Goal: Transaction & Acquisition: Purchase product/service

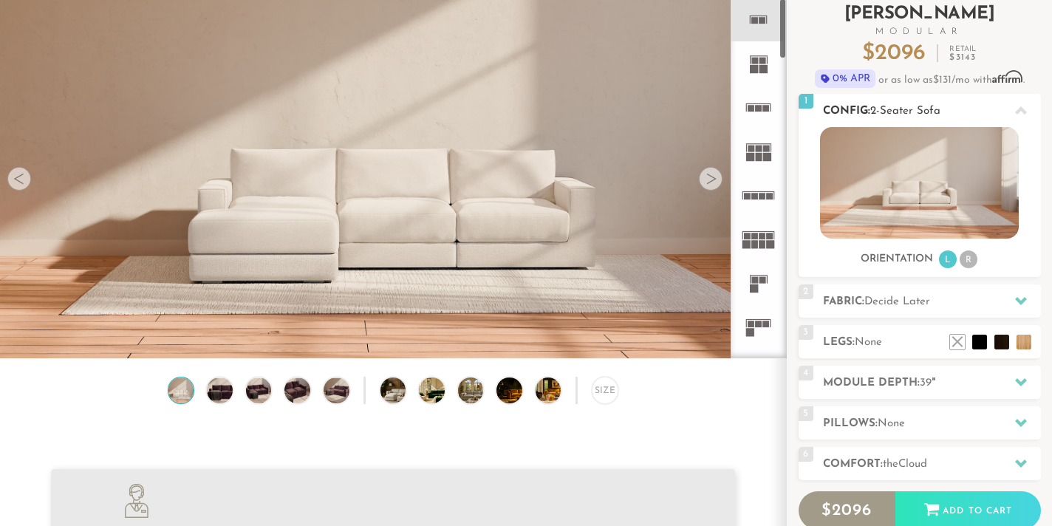
scroll to position [94, 0]
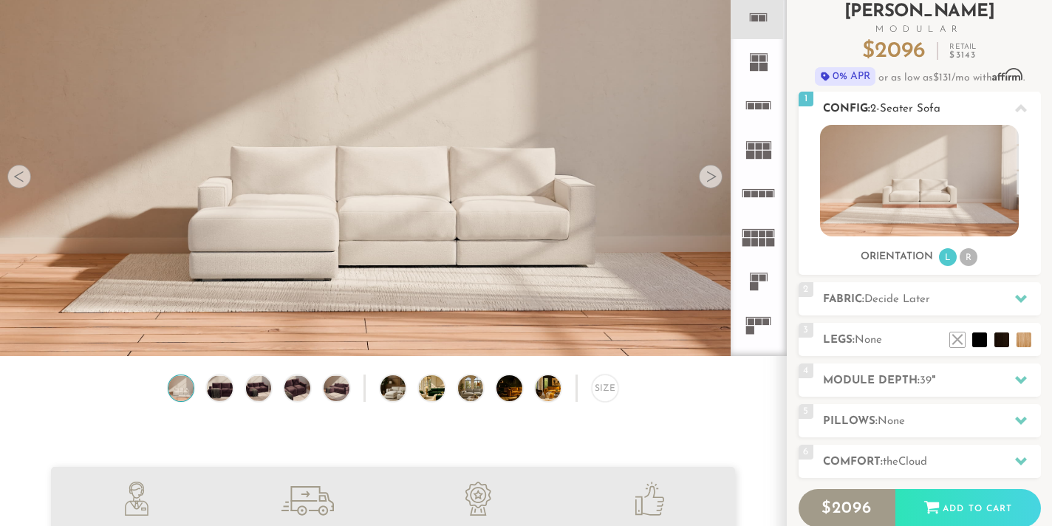
click at [969, 261] on li "R" at bounding box center [969, 257] width 18 height 18
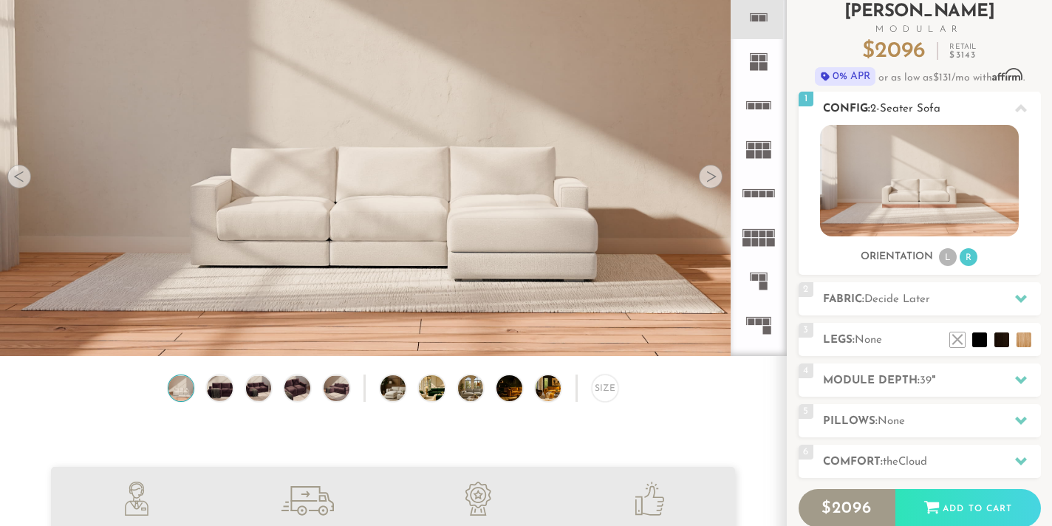
click at [950, 260] on li "L" at bounding box center [948, 257] width 18 height 18
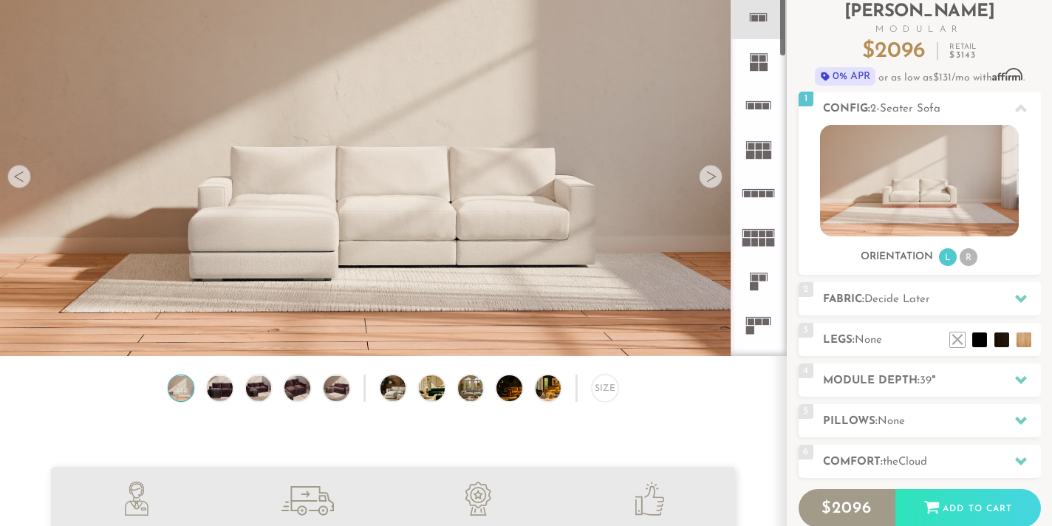
scroll to position [0, 0]
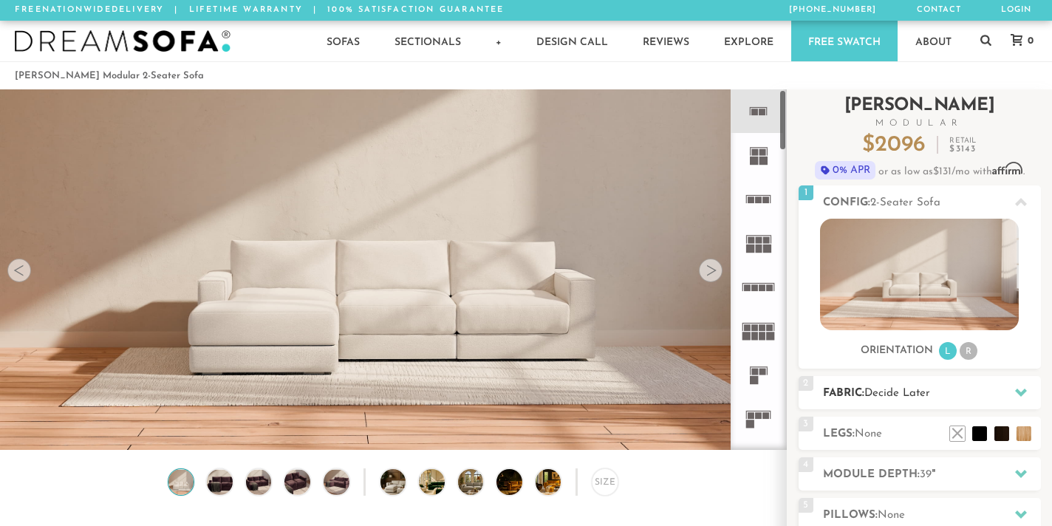
click at [856, 389] on h2 "Fabric: Decide Later" at bounding box center [932, 393] width 218 height 17
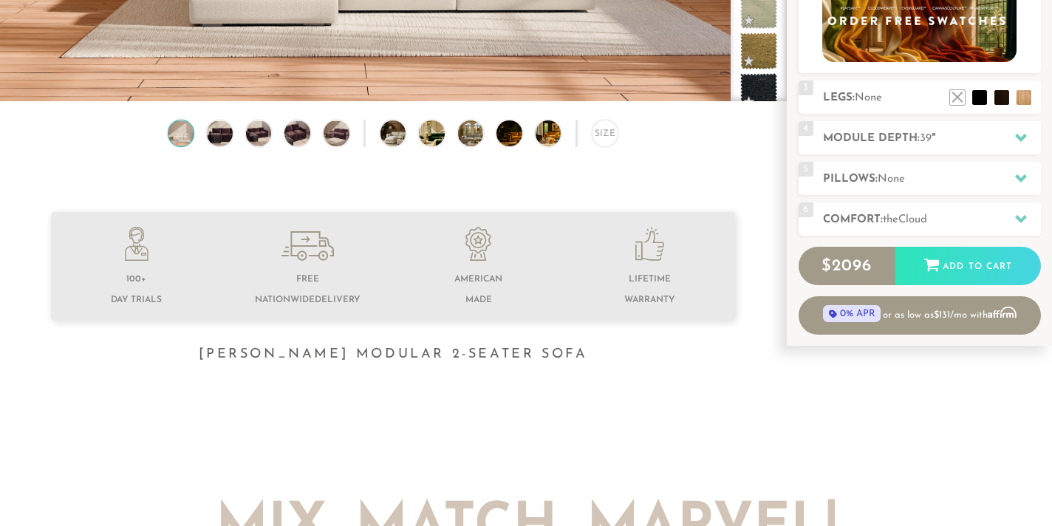
scroll to position [355, 0]
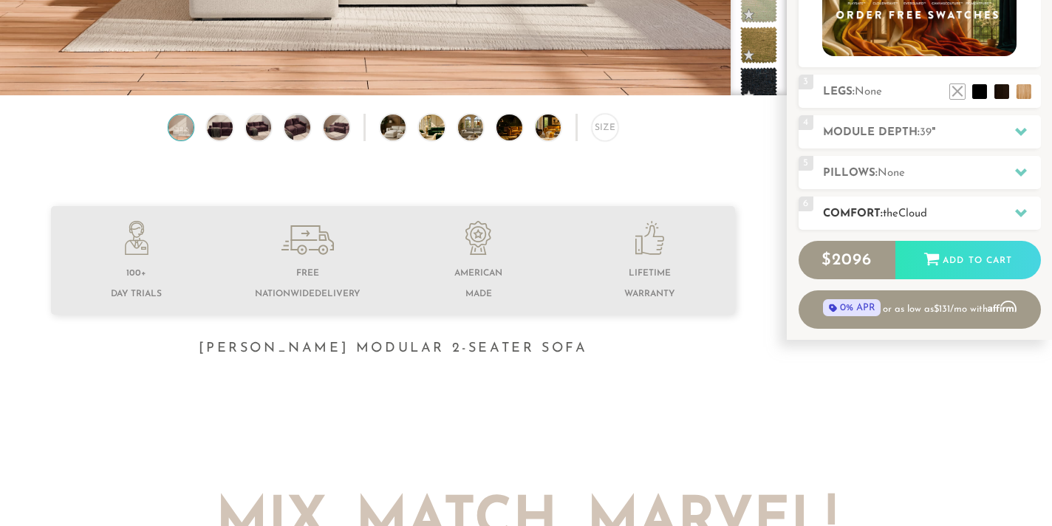
click at [941, 209] on h2 "Comfort: the Cloud" at bounding box center [932, 213] width 218 height 17
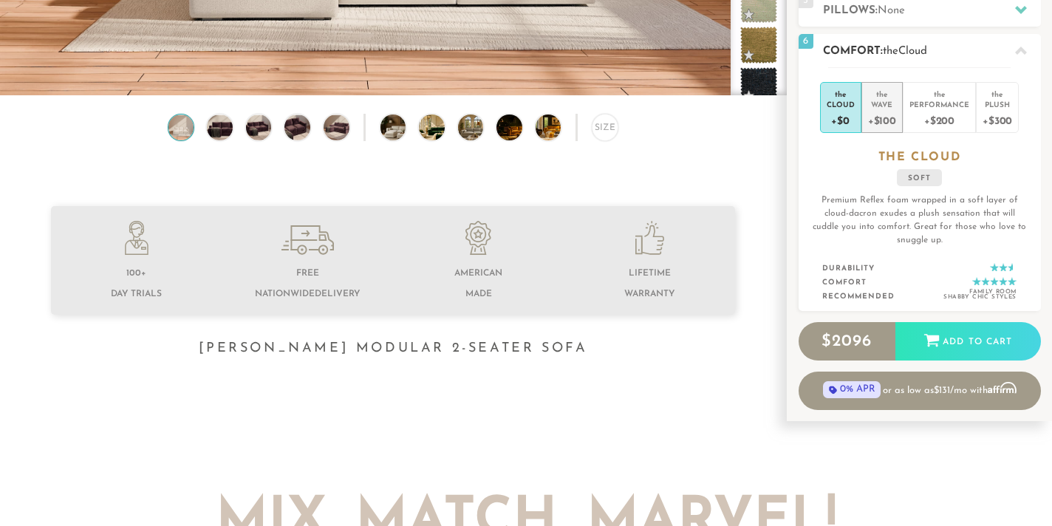
click at [885, 117] on div "+$100" at bounding box center [882, 119] width 28 height 21
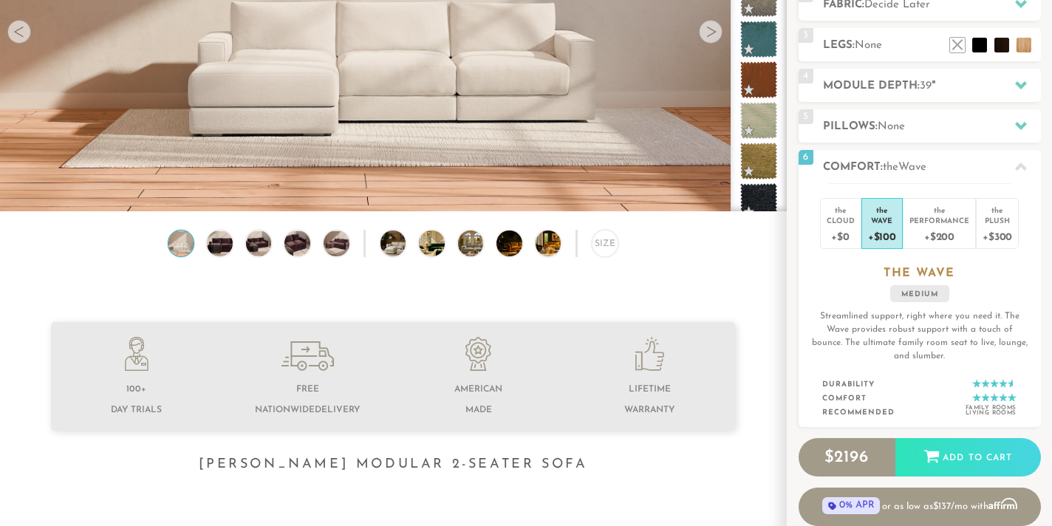
scroll to position [194, 0]
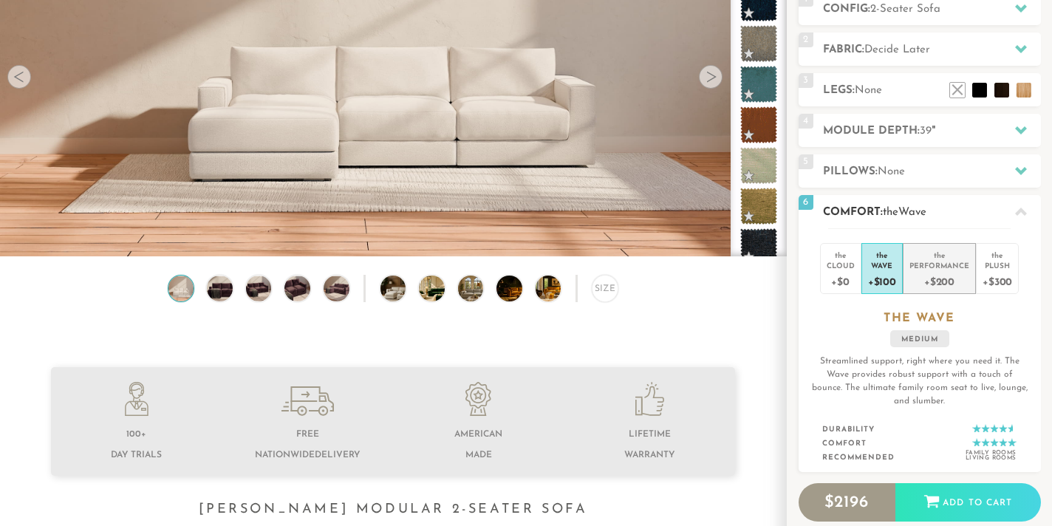
click at [925, 269] on div "Performance" at bounding box center [940, 265] width 60 height 10
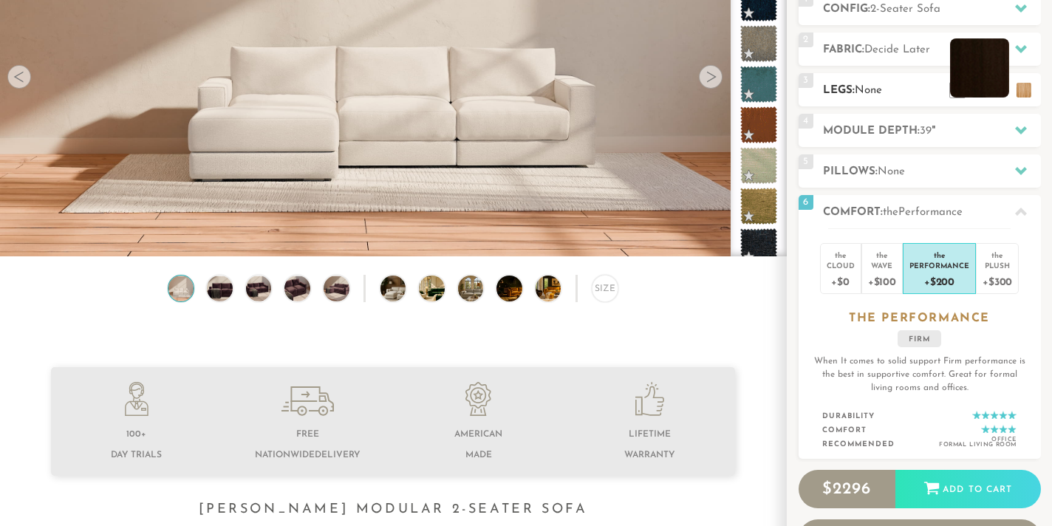
click at [998, 90] on li at bounding box center [979, 67] width 59 height 59
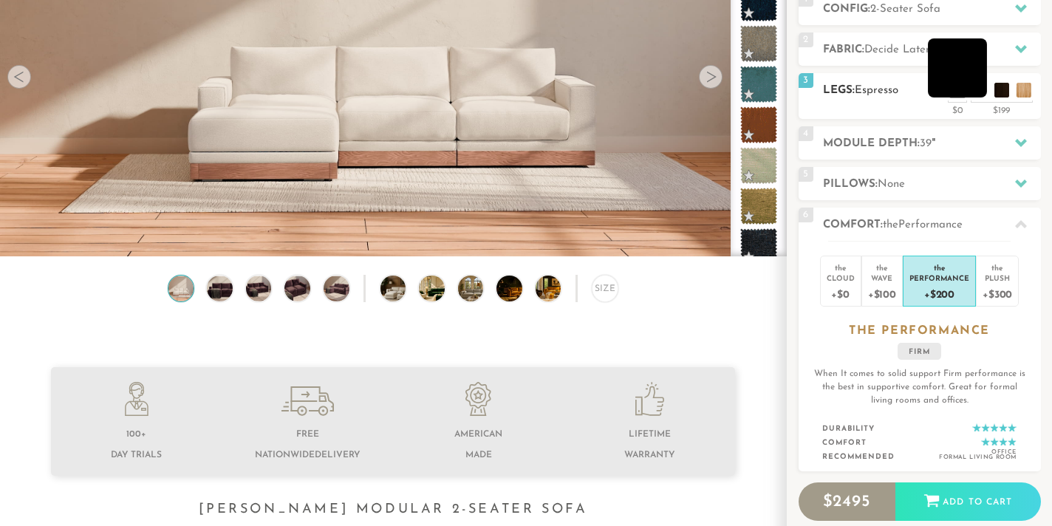
click at [977, 96] on li at bounding box center [957, 67] width 59 height 59
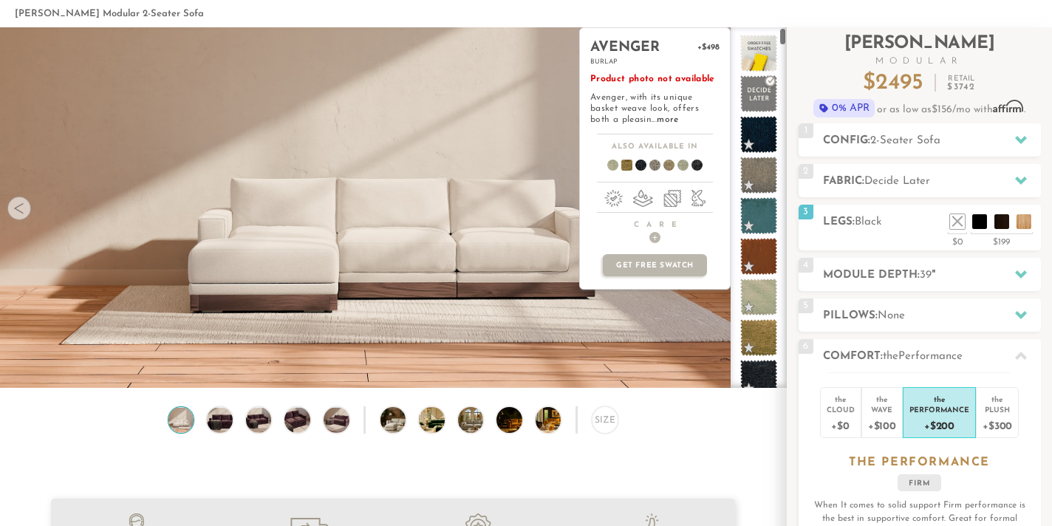
scroll to position [37, 0]
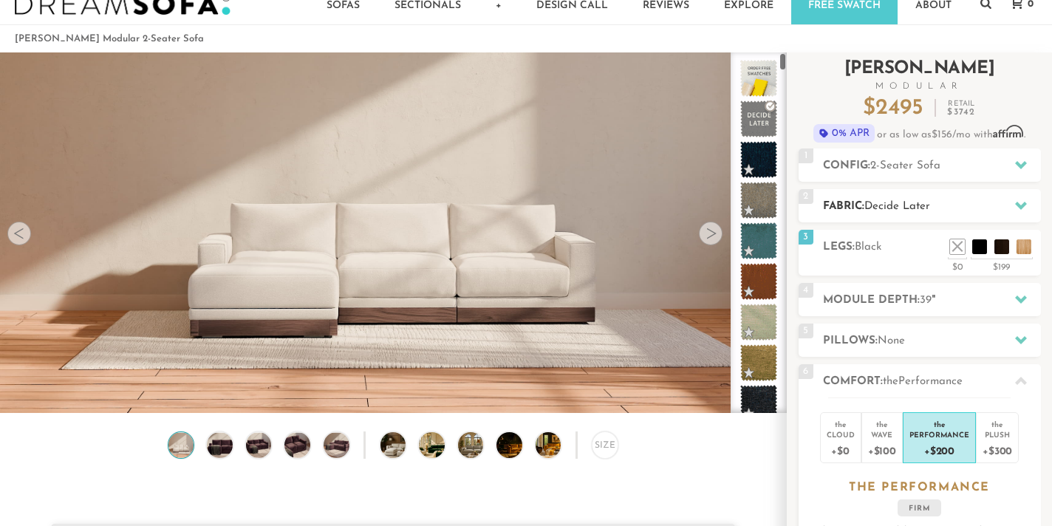
click at [863, 202] on h2 "Fabric: Decide Later" at bounding box center [932, 206] width 218 height 17
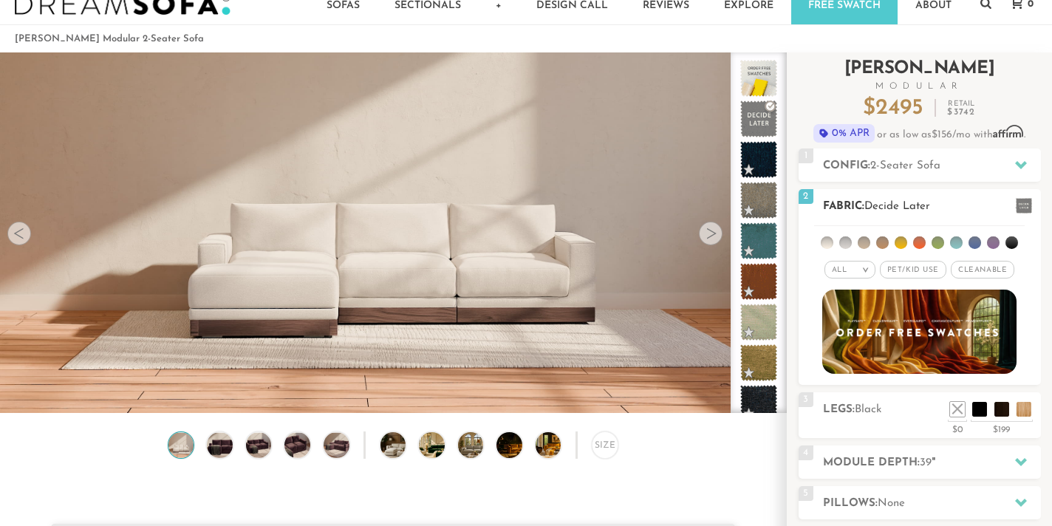
click at [924, 243] on li at bounding box center [919, 242] width 13 height 13
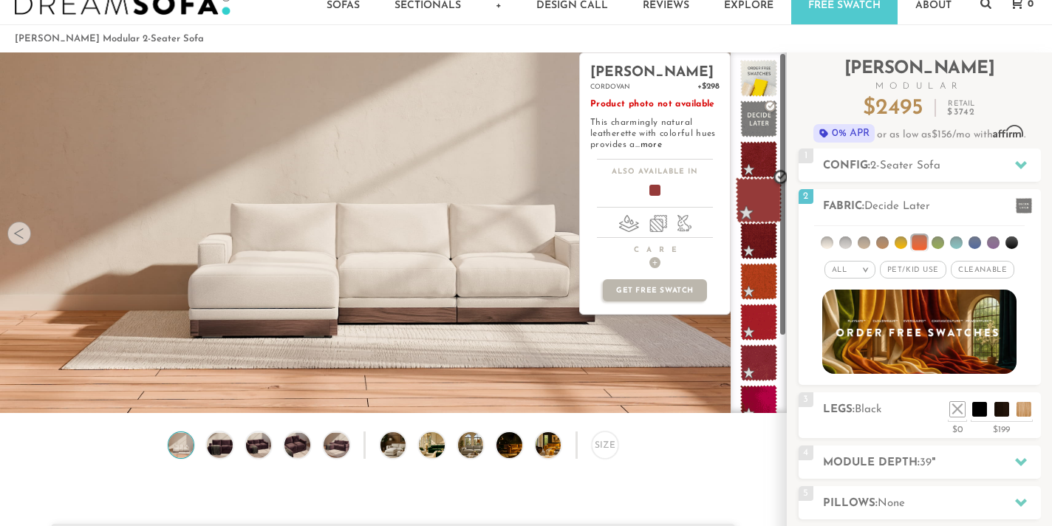
click at [753, 209] on span at bounding box center [759, 200] width 47 height 47
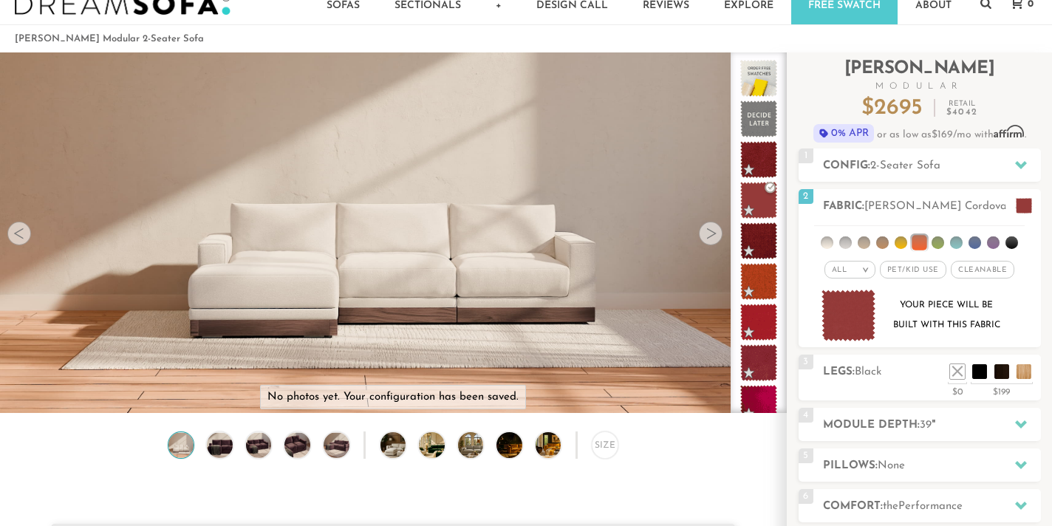
click at [235, 442] on div "Size" at bounding box center [393, 449] width 786 height 35
click at [222, 444] on img at bounding box center [220, 445] width 30 height 26
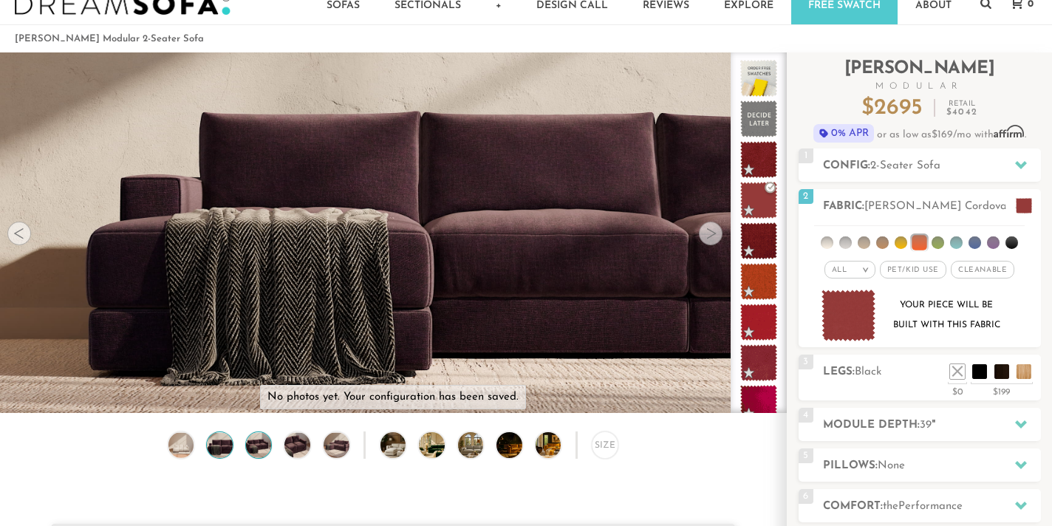
click at [262, 445] on img at bounding box center [258, 445] width 30 height 26
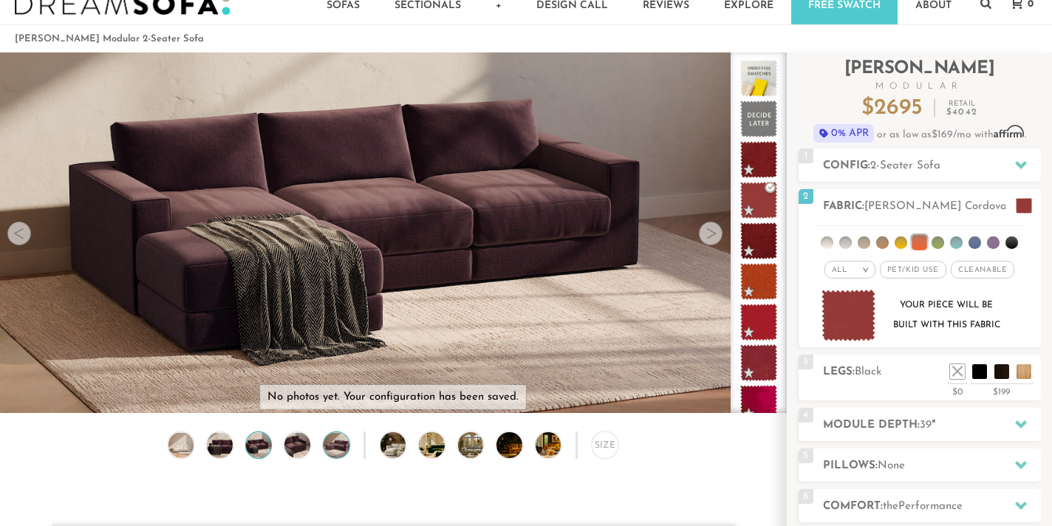
click at [327, 450] on img at bounding box center [336, 445] width 30 height 26
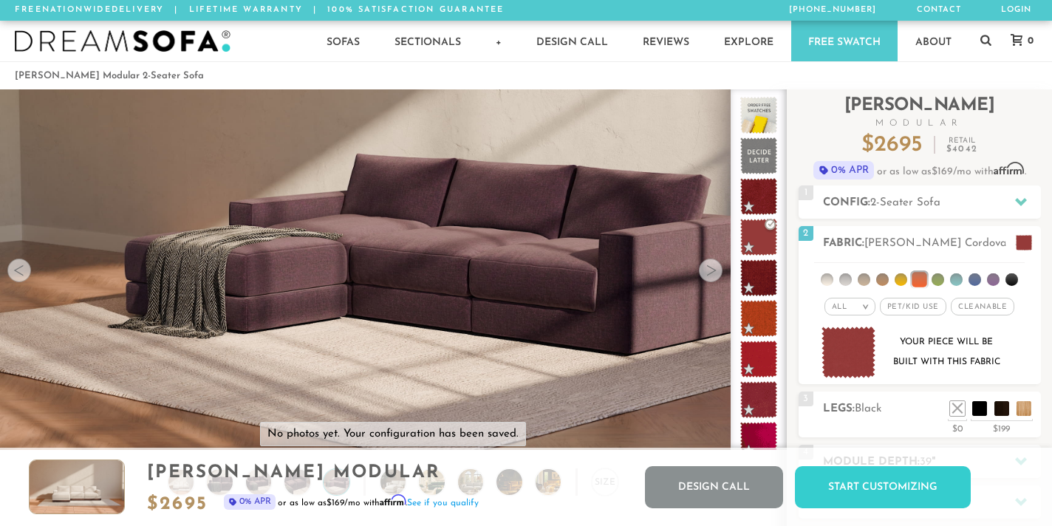
scroll to position [185, 0]
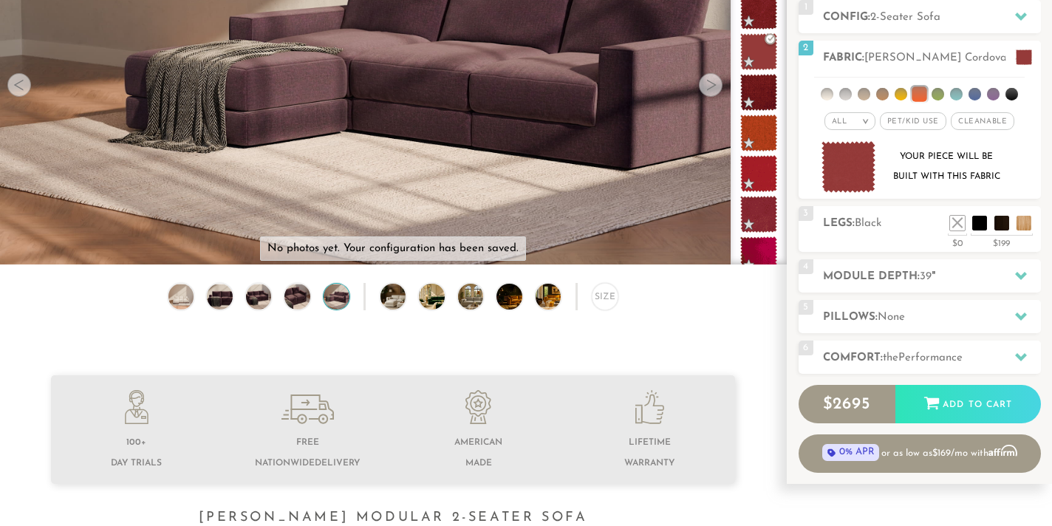
click at [337, 298] on img at bounding box center [336, 297] width 30 height 26
click at [435, 295] on img at bounding box center [441, 297] width 45 height 26
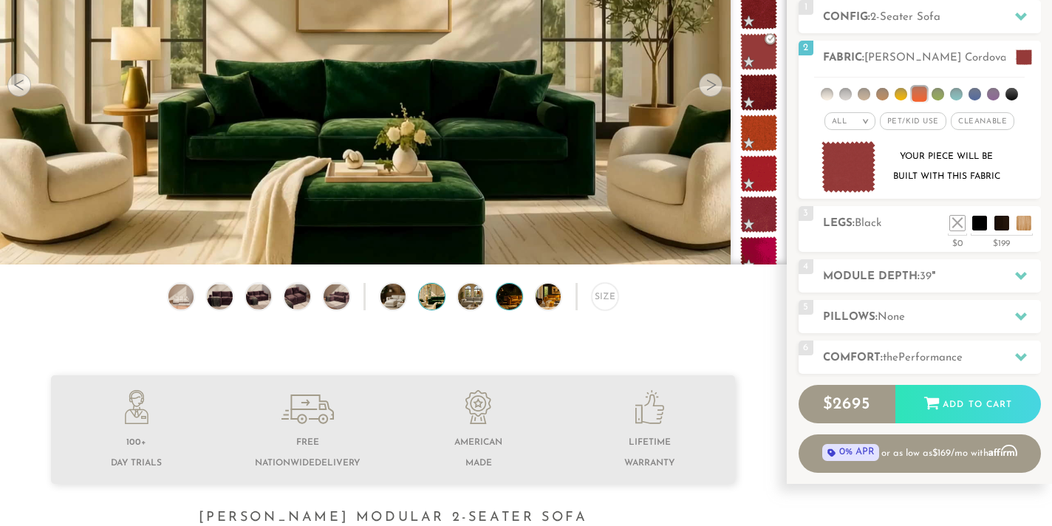
click at [512, 289] on img at bounding box center [519, 297] width 45 height 26
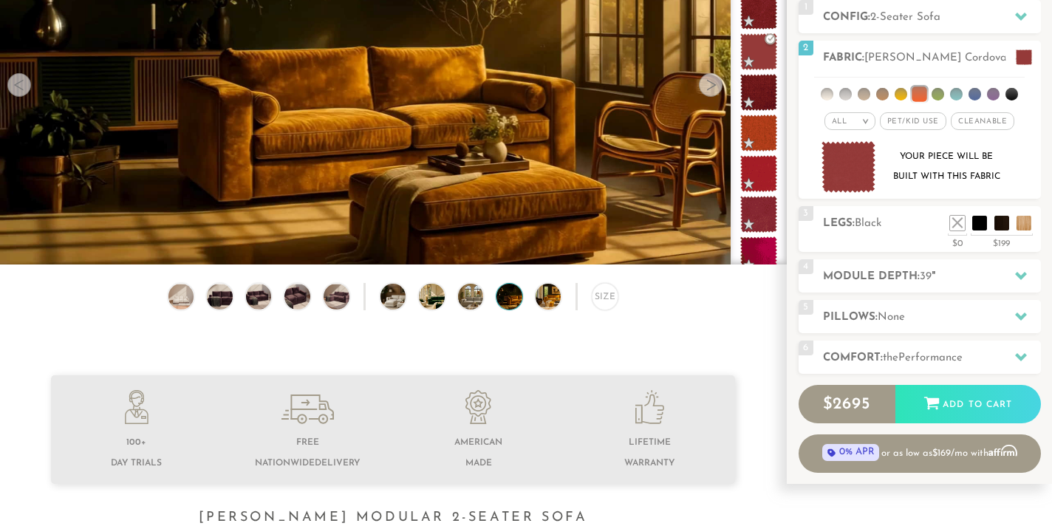
click at [564, 304] on div "Size" at bounding box center [393, 300] width 786 height 35
click at [548, 292] on img at bounding box center [558, 297] width 45 height 26
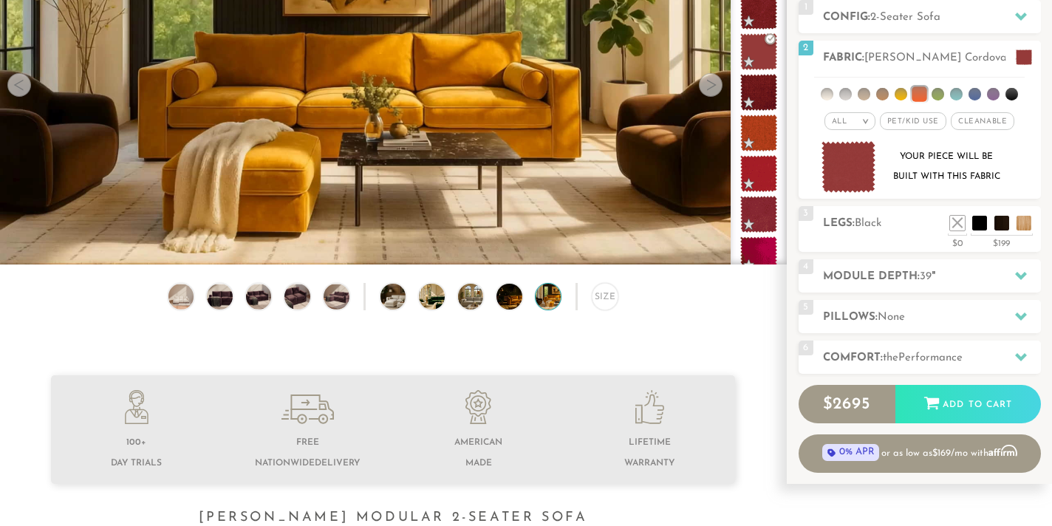
scroll to position [0, 0]
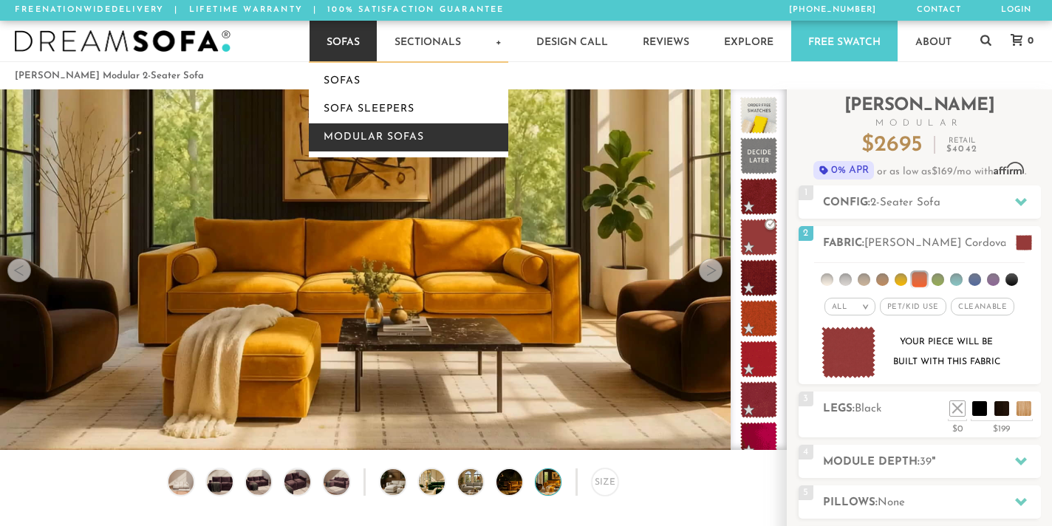
click at [364, 137] on link "Modular Sofas" at bounding box center [409, 137] width 200 height 28
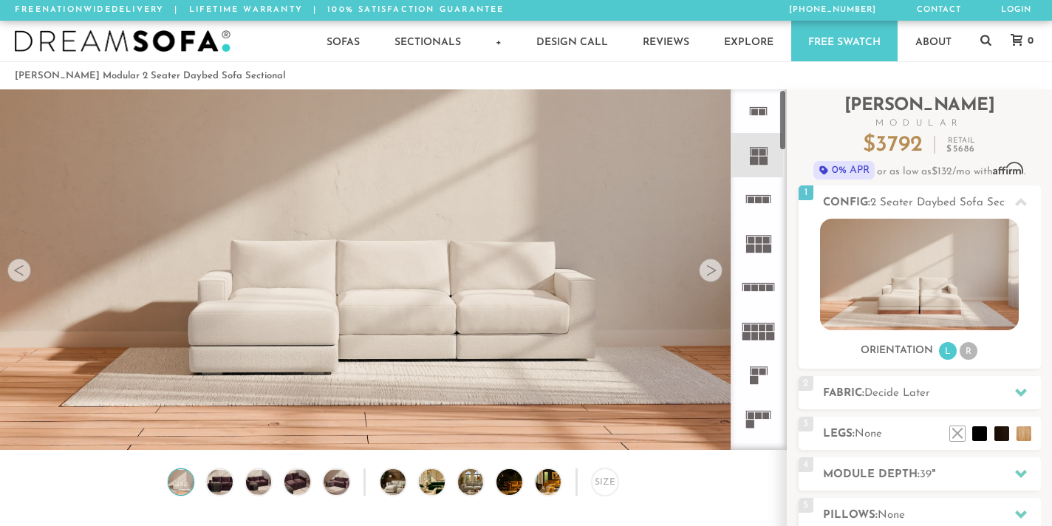
click at [718, 267] on div at bounding box center [711, 271] width 24 height 24
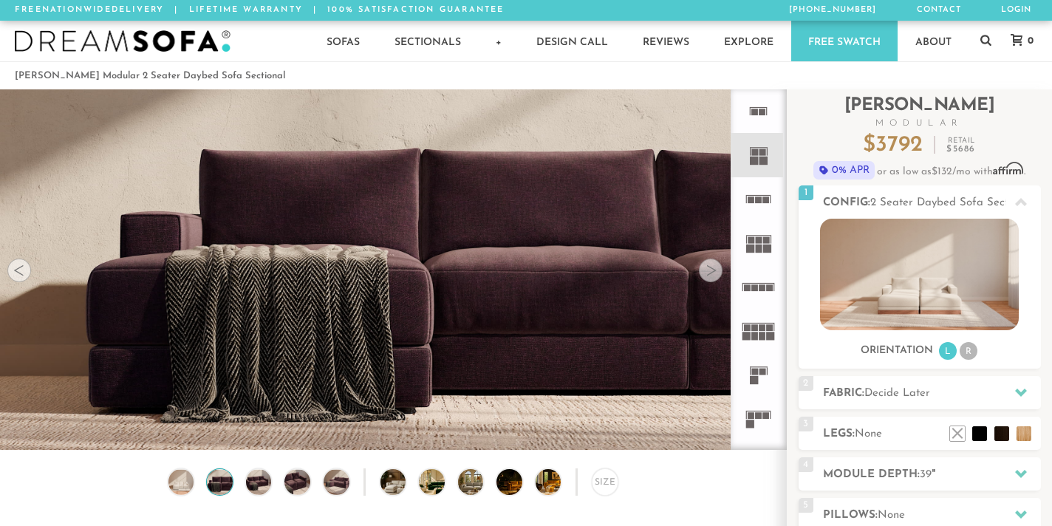
click at [718, 267] on div at bounding box center [711, 271] width 24 height 24
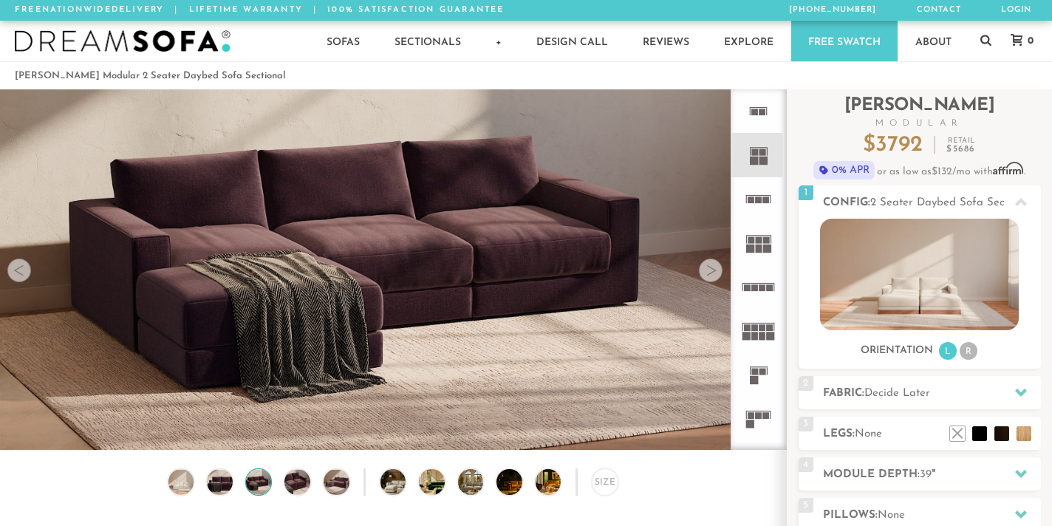
click at [718, 267] on div at bounding box center [711, 271] width 24 height 24
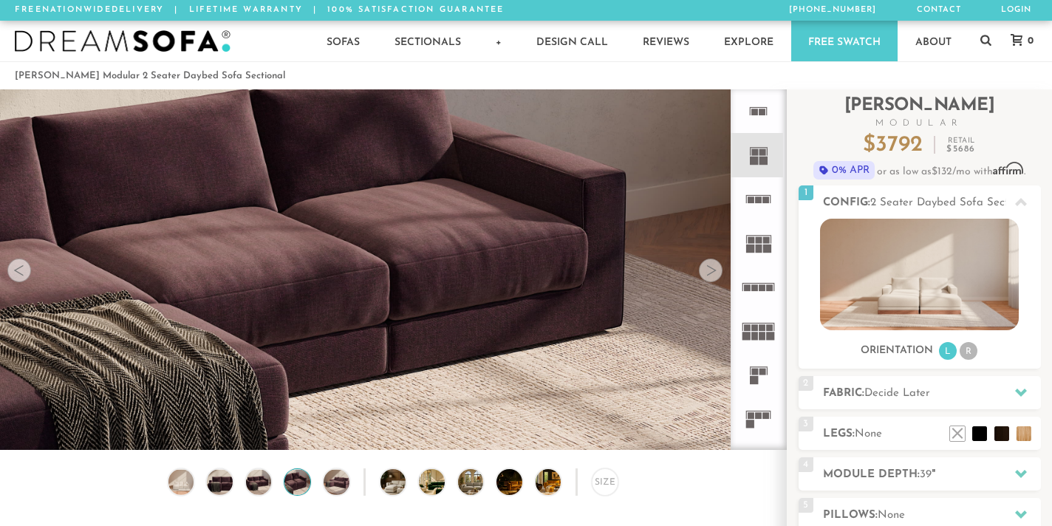
click at [718, 267] on div at bounding box center [711, 271] width 24 height 24
